Goal: Information Seeking & Learning: Learn about a topic

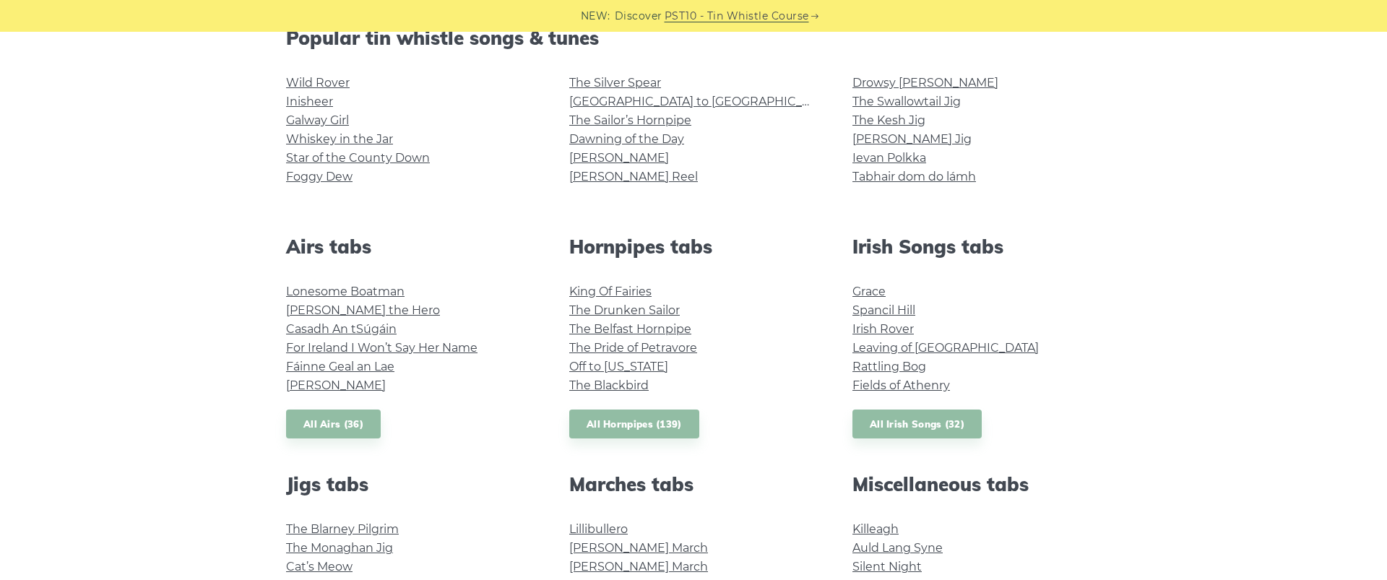
scroll to position [394, 0]
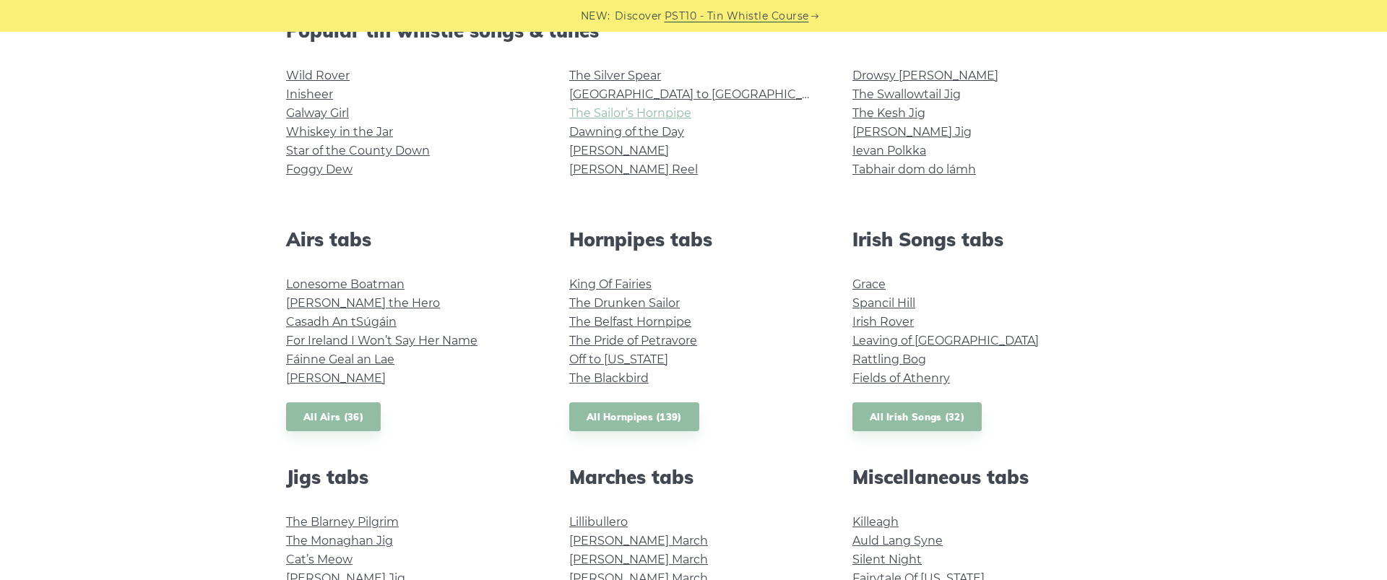
click at [635, 116] on link "The Sailor’s Hornpipe" at bounding box center [630, 113] width 122 height 14
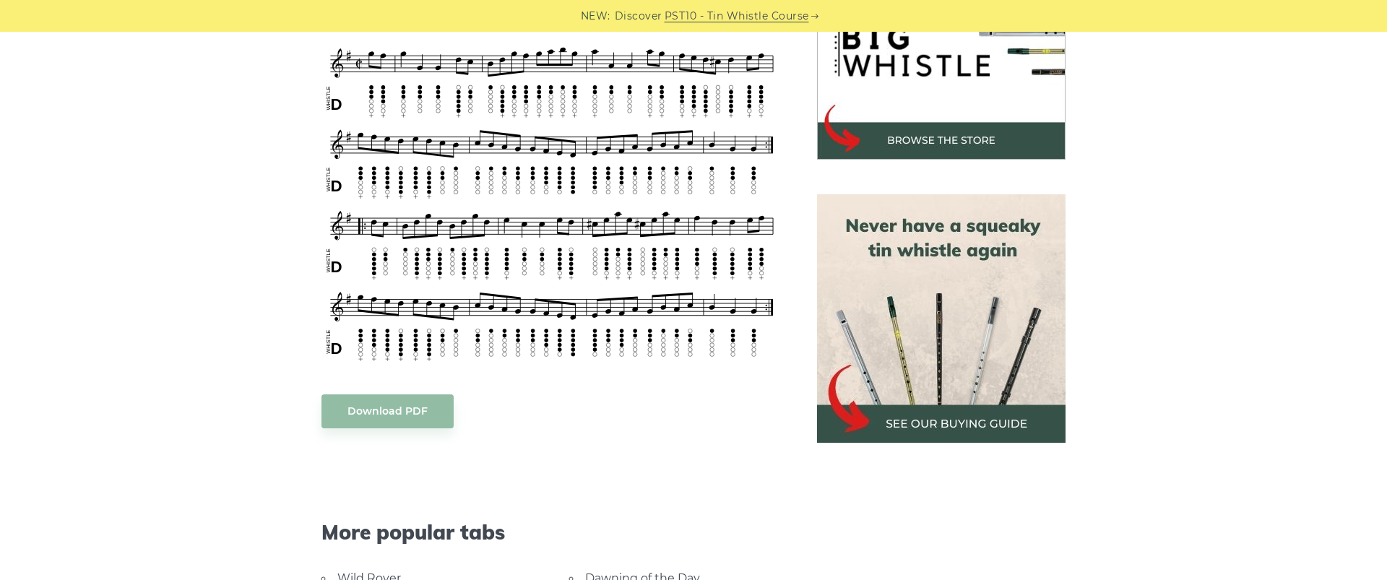
scroll to position [497, 0]
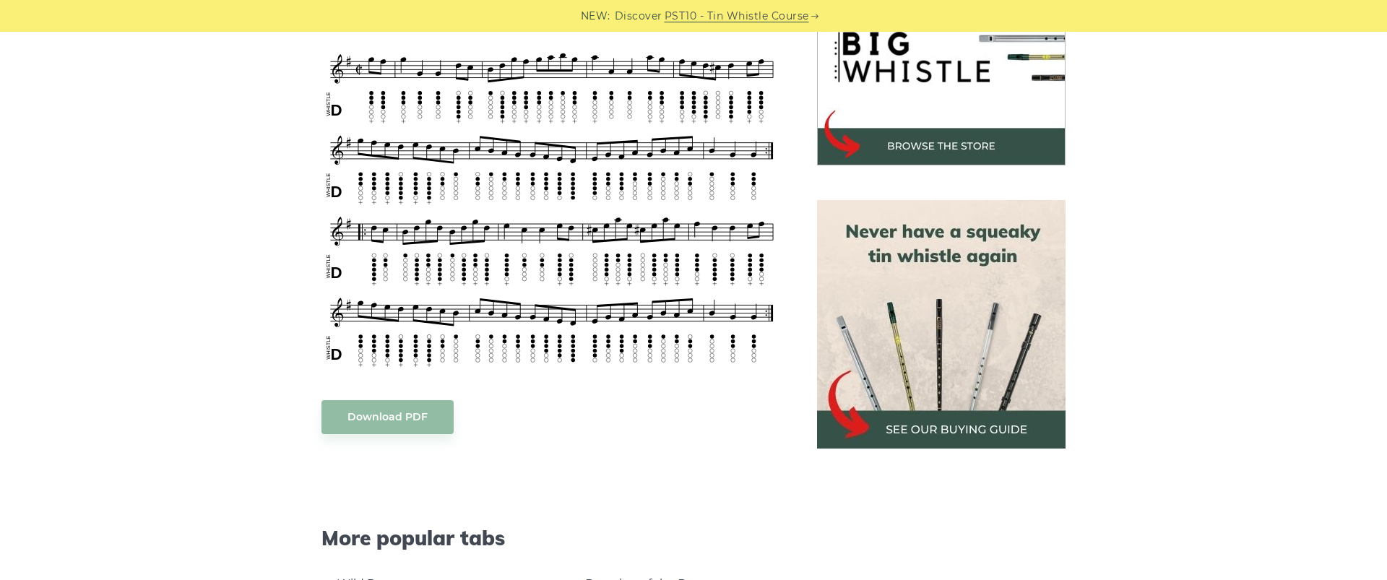
click at [943, 427] on img at bounding box center [941, 324] width 248 height 248
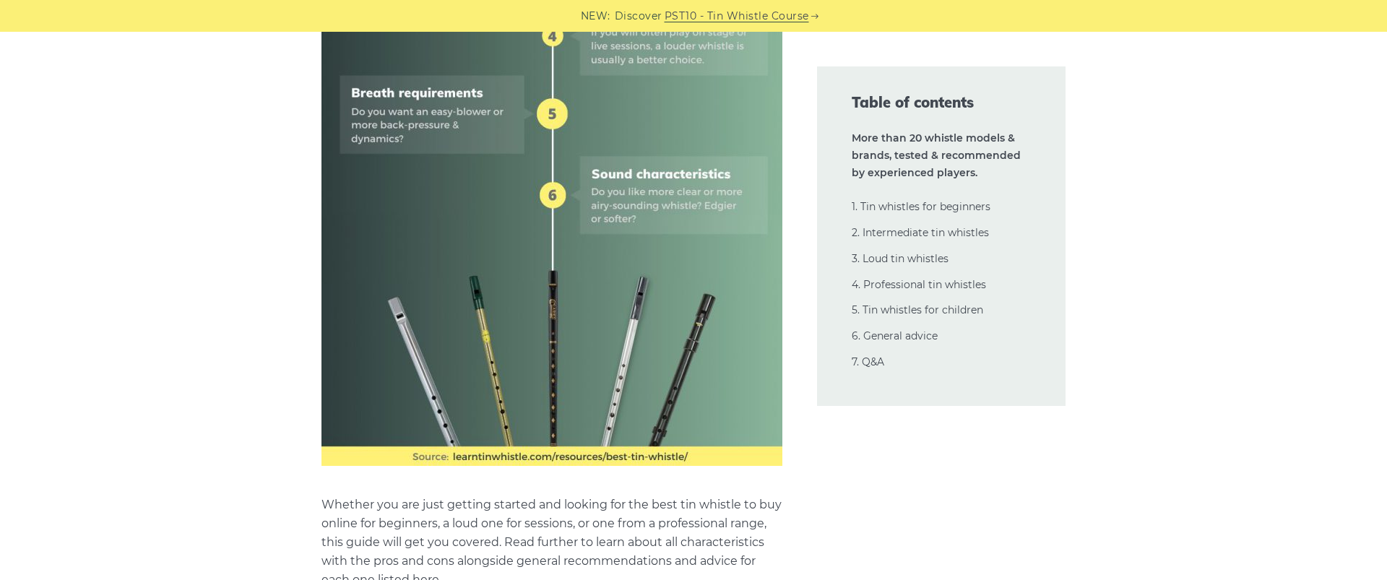
scroll to position [1071, 0]
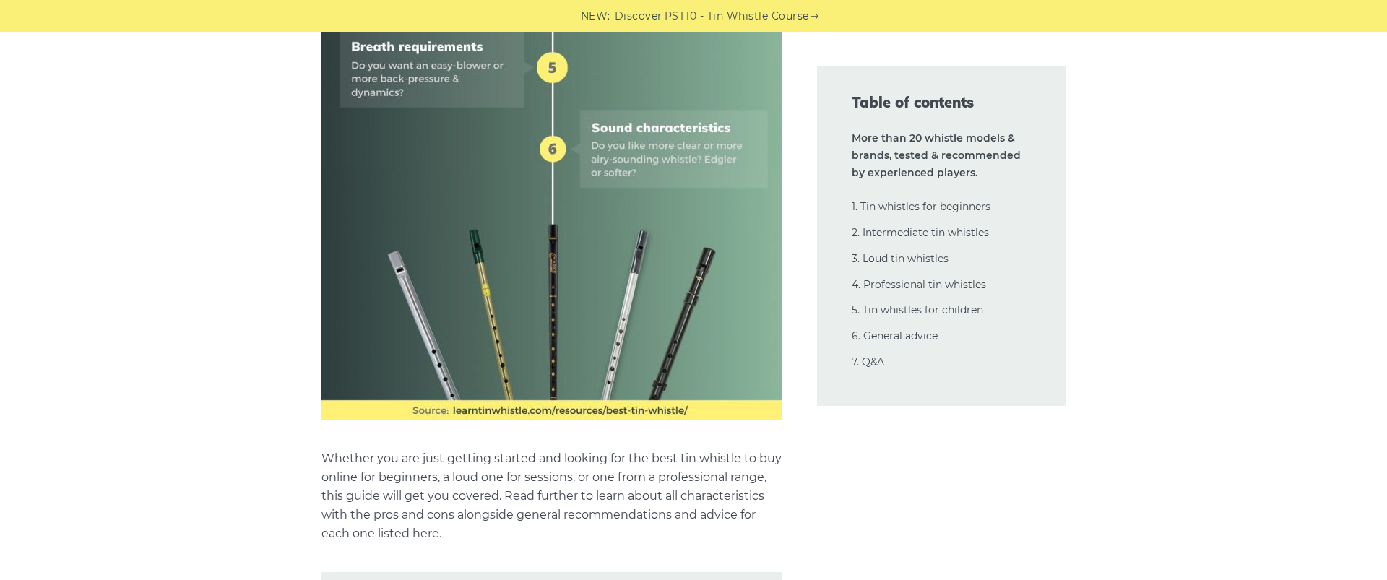
scroll to position [1071, 0]
click at [916, 239] on link "2. Intermediate tin whistles" at bounding box center [920, 232] width 137 height 13
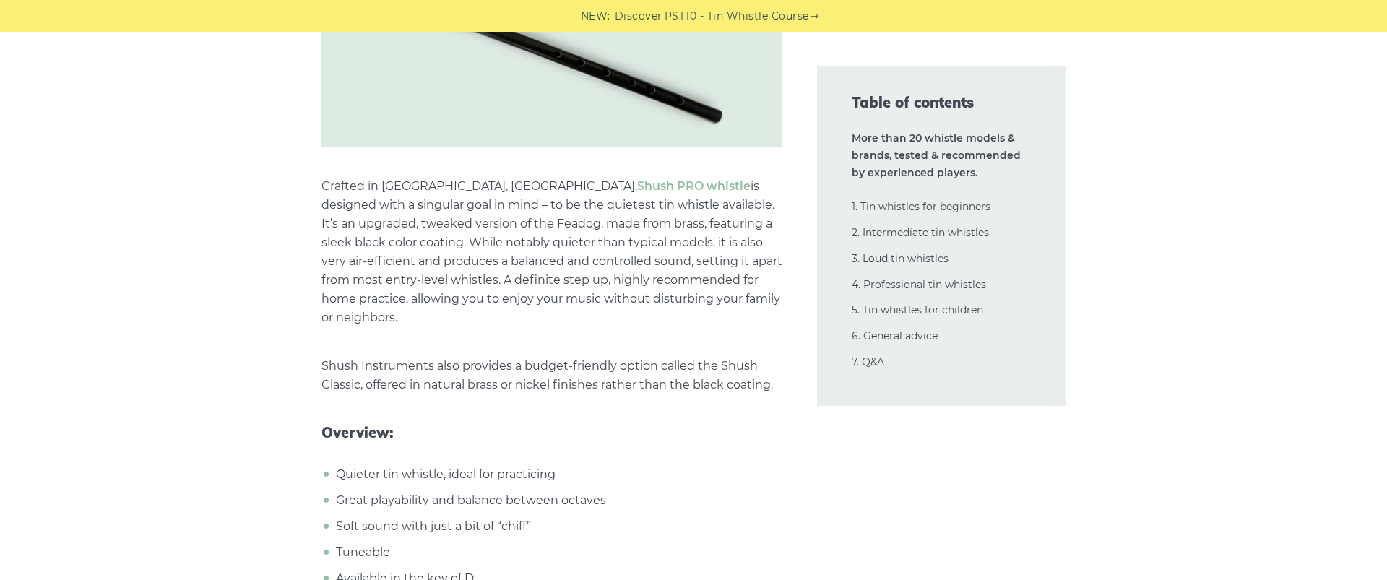
scroll to position [14876, 0]
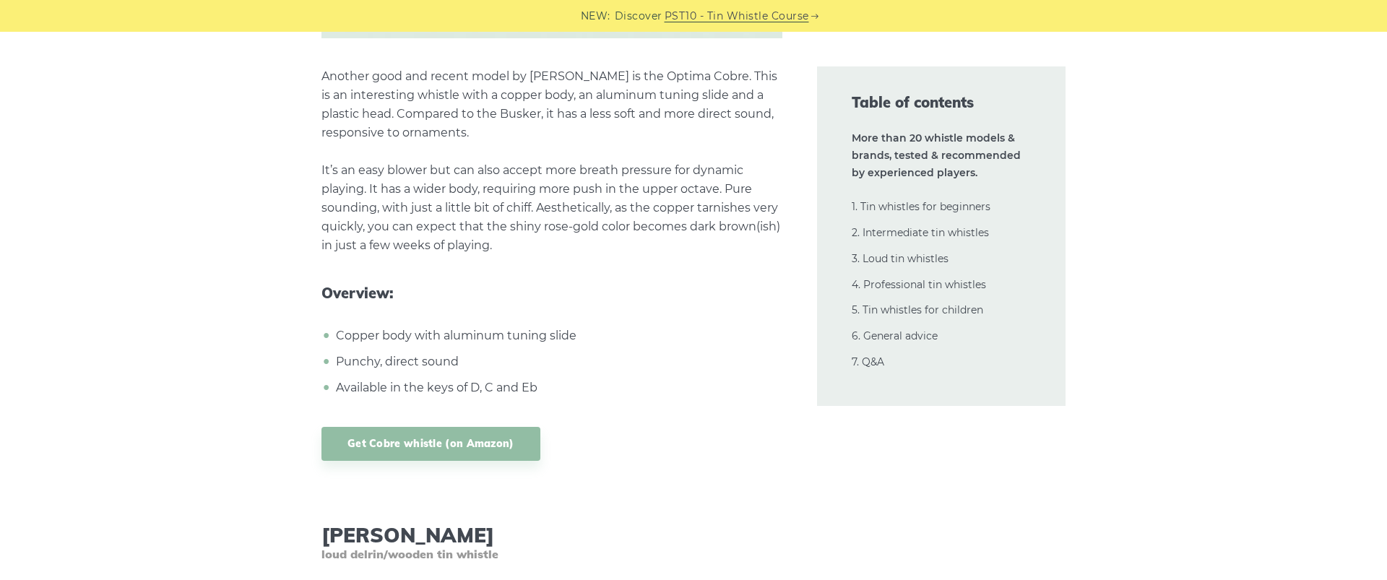
scroll to position [18909, 0]
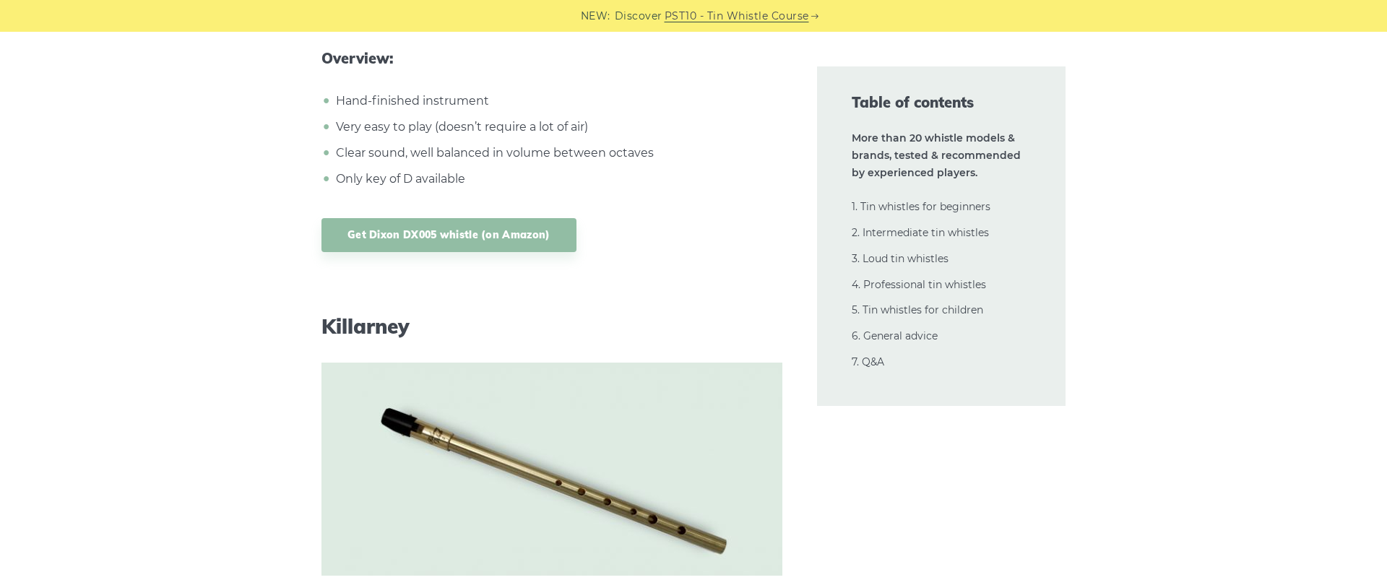
scroll to position [8376, 0]
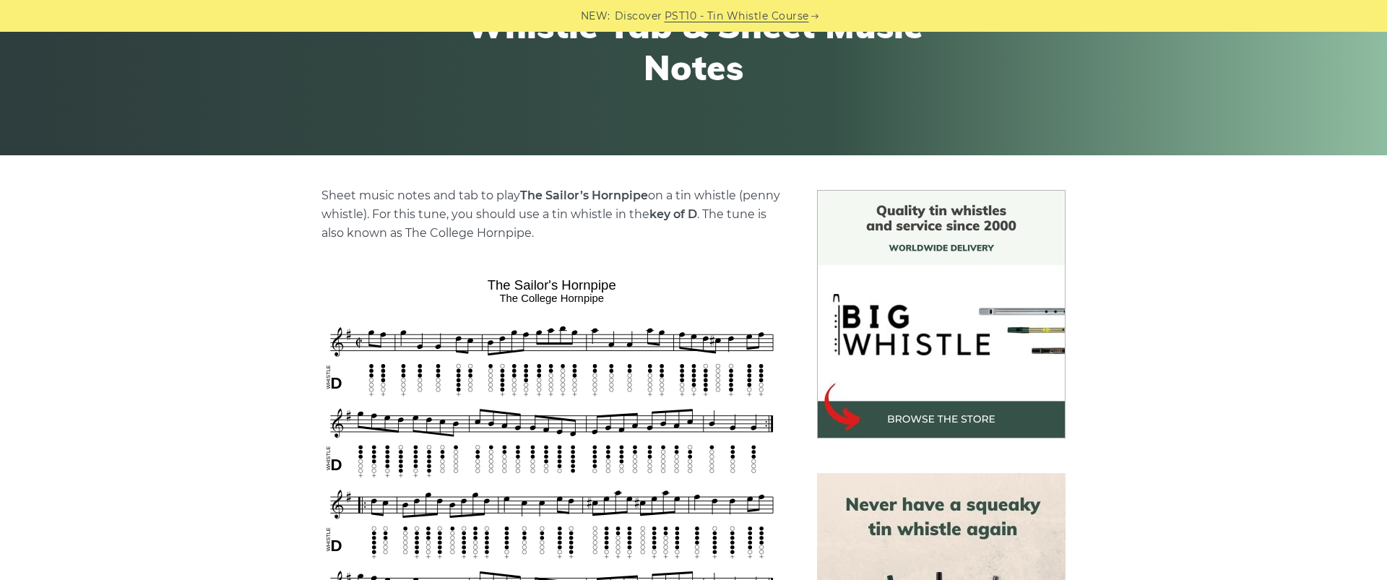
scroll to position [209, 0]
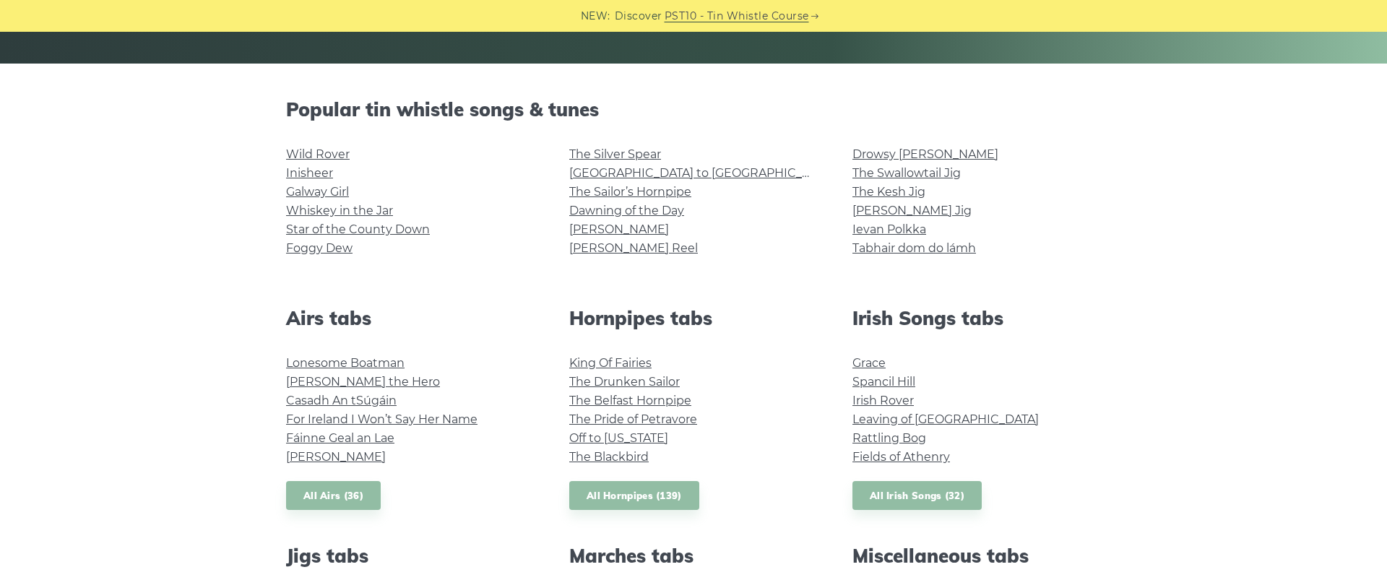
scroll to position [296, 0]
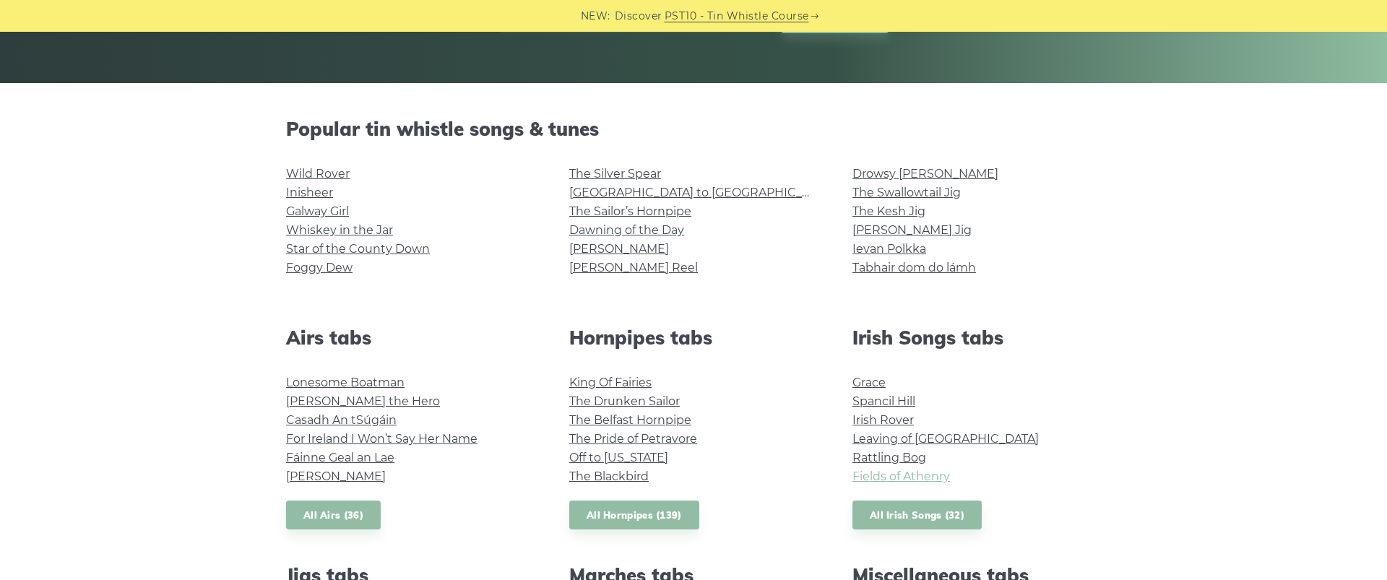
click at [914, 483] on link "Fields of Athenry" at bounding box center [901, 477] width 98 height 14
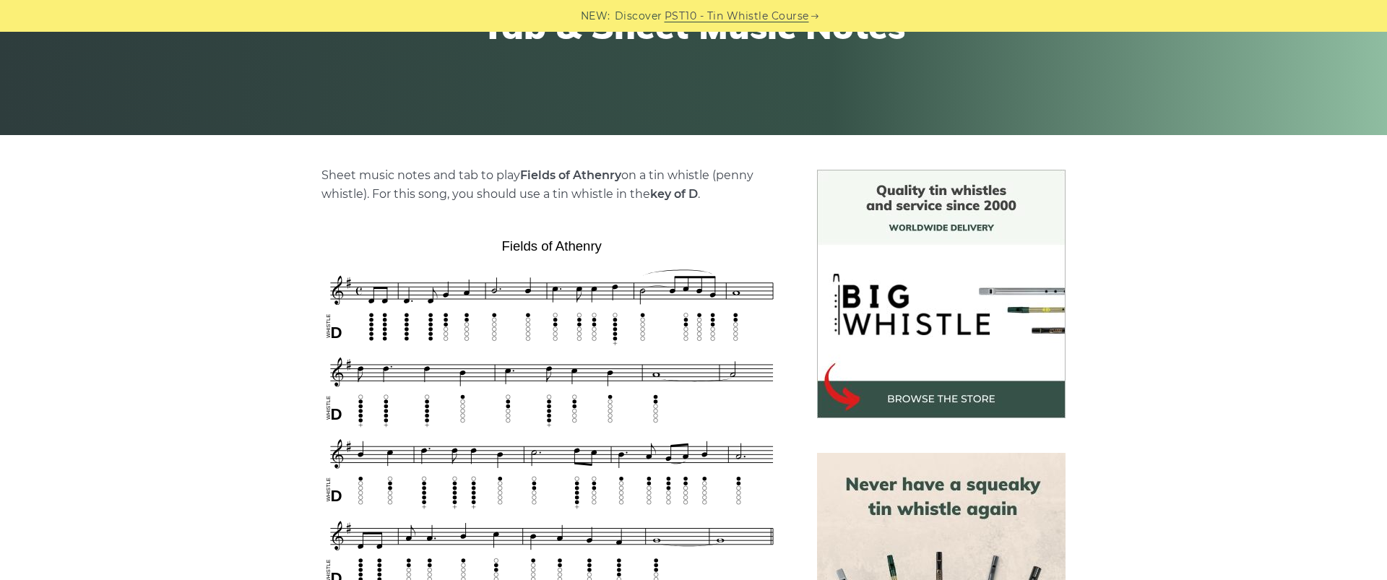
scroll to position [243, 0]
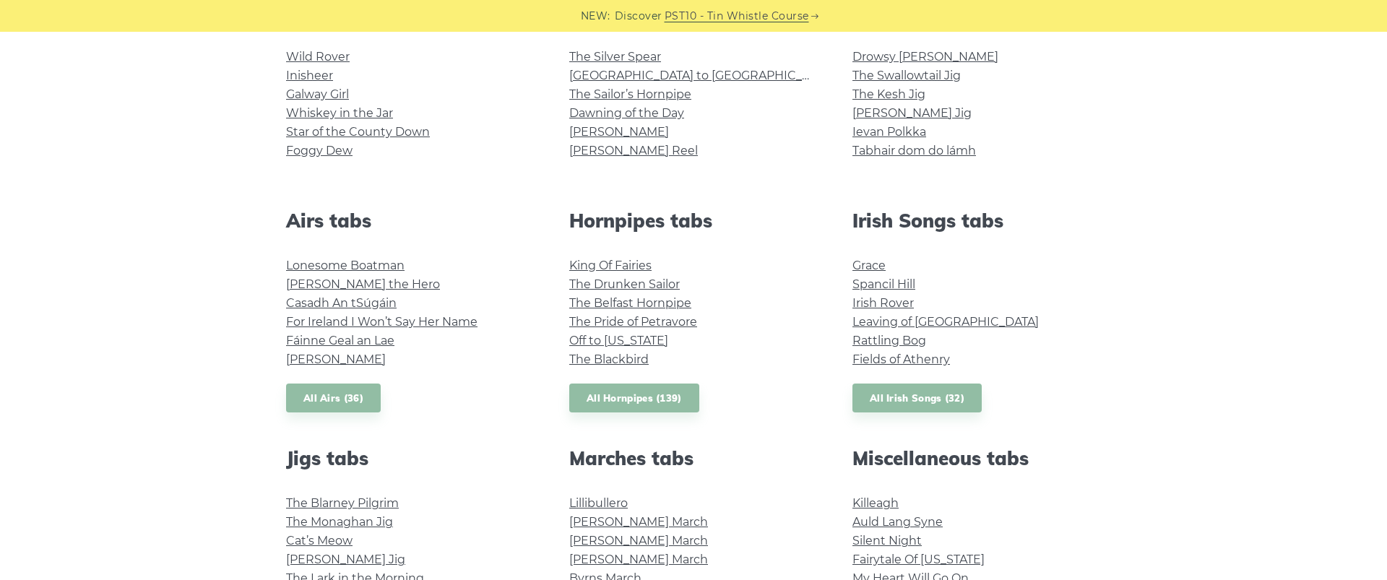
scroll to position [415, 0]
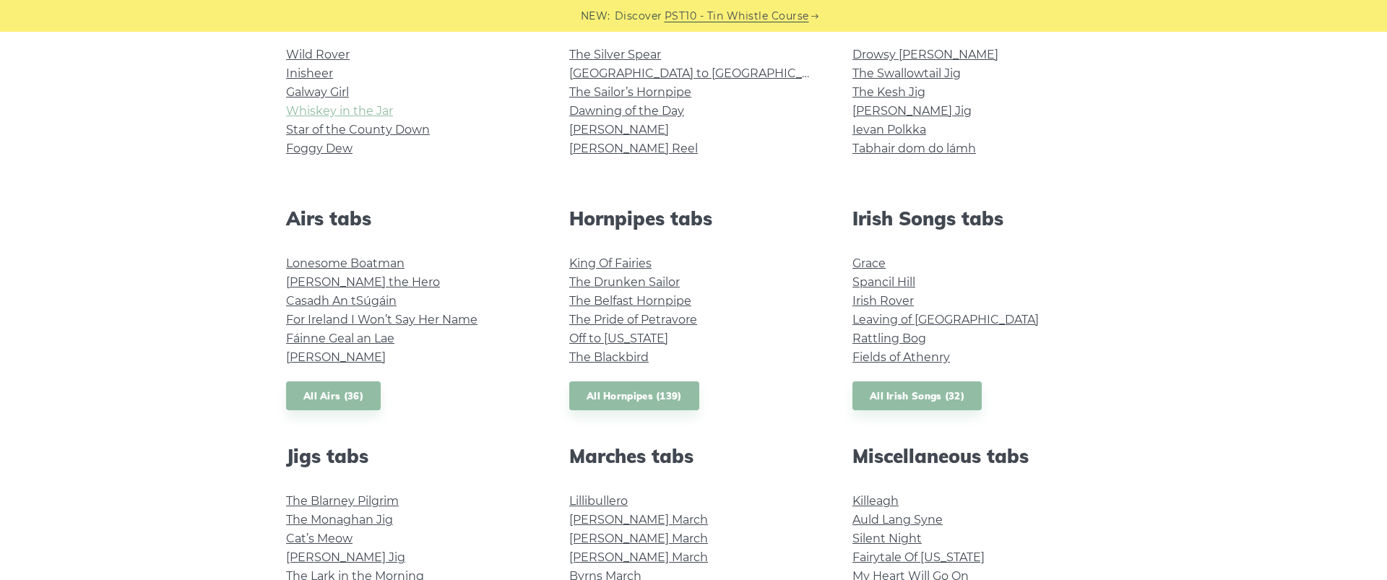
click at [353, 116] on link "Whiskey in the Jar" at bounding box center [339, 111] width 107 height 14
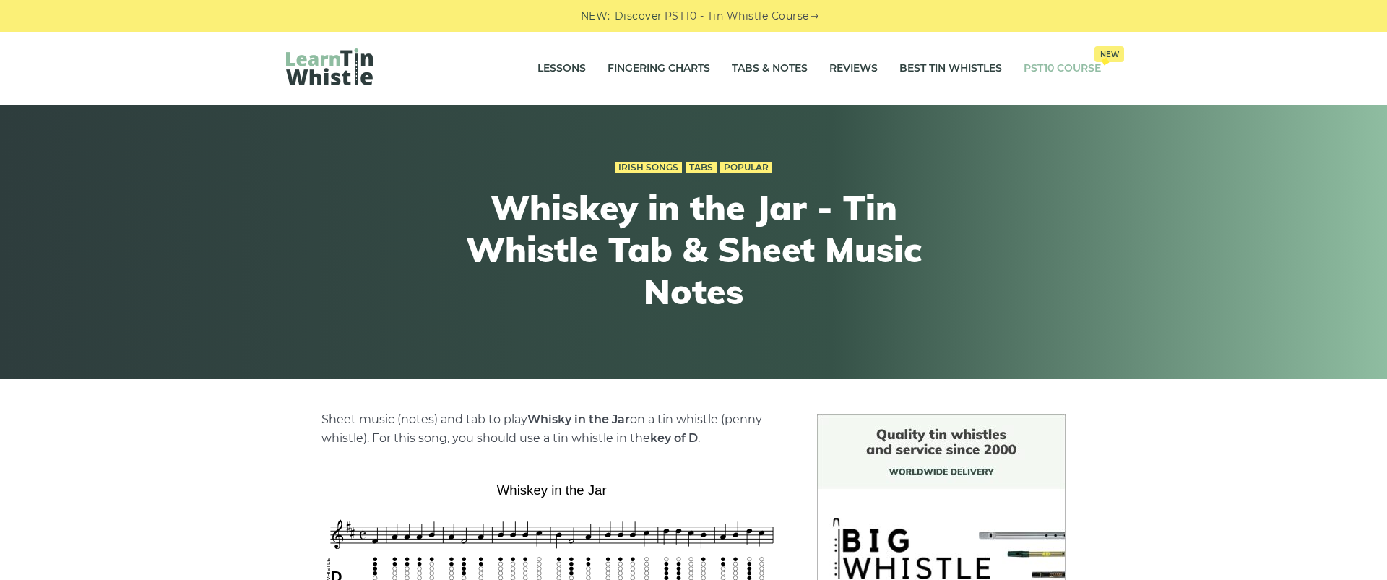
click at [1063, 65] on link "PST10 Course New" at bounding box center [1062, 69] width 77 height 36
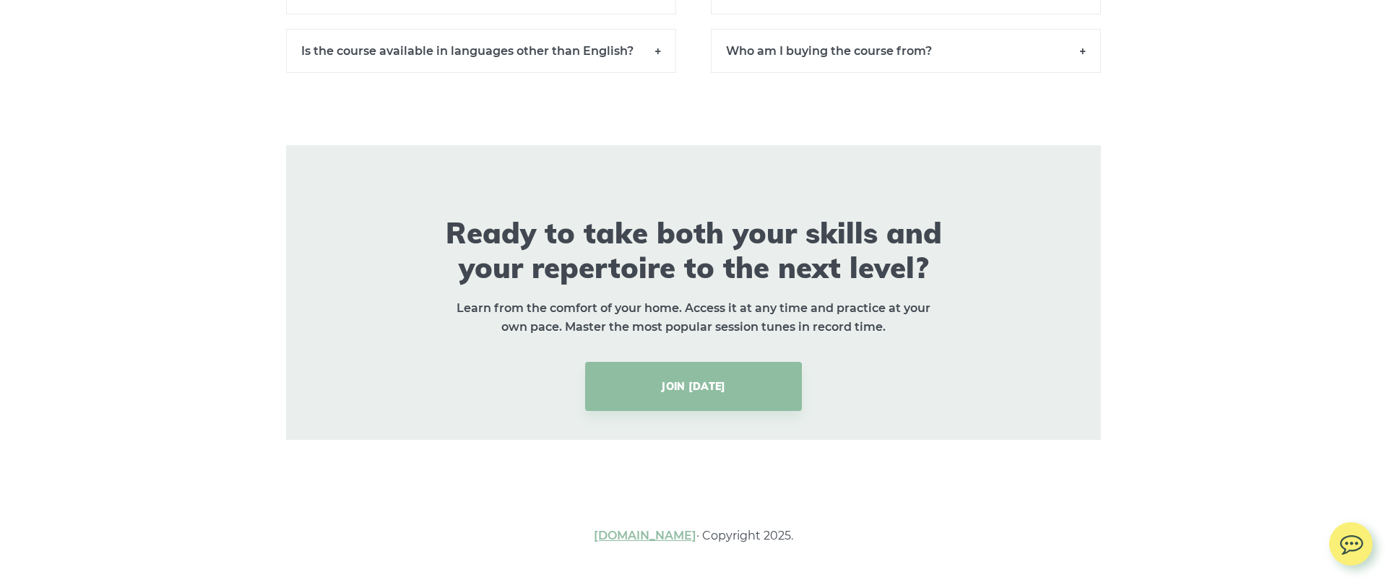
scroll to position [10579, 0]
